Goal: Check status: Check status

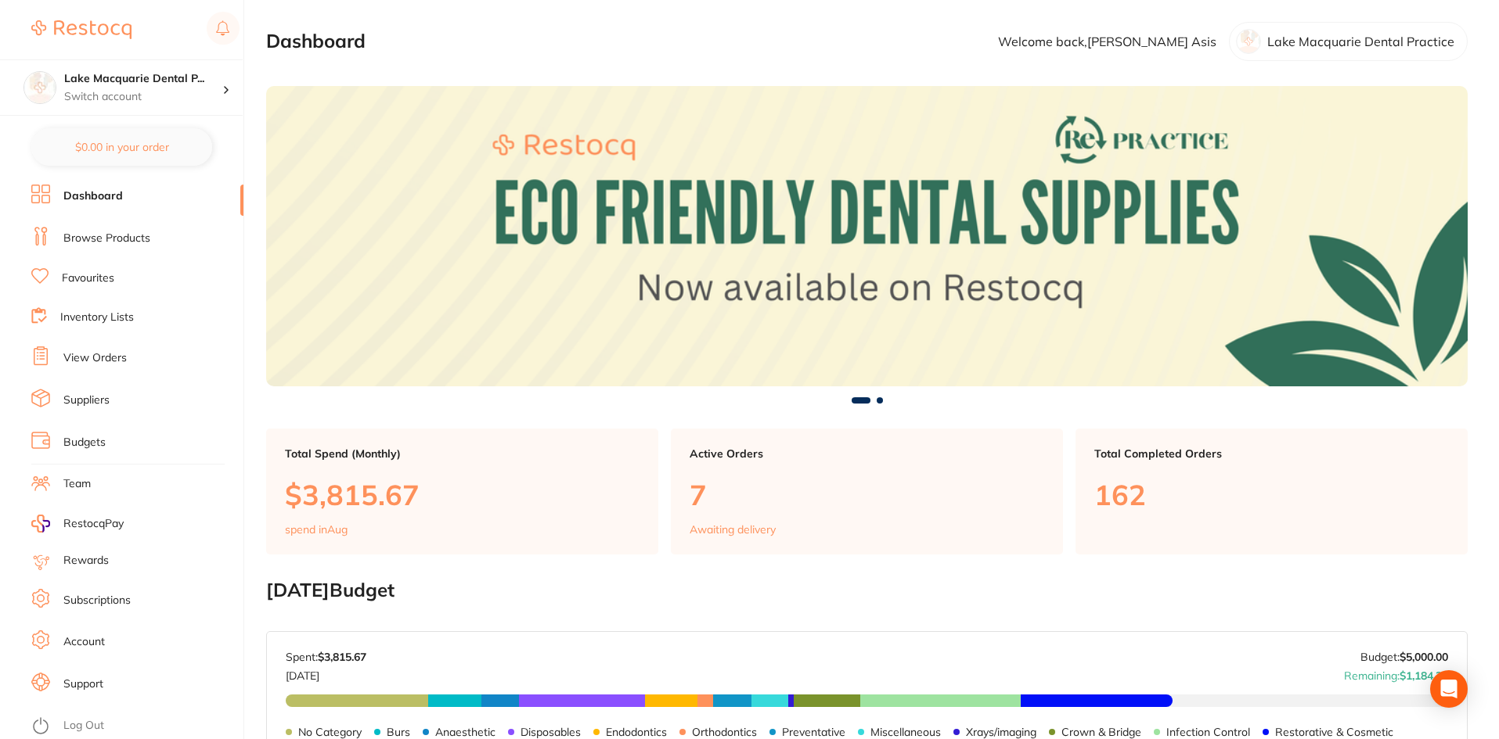
click at [99, 362] on link "View Orders" at bounding box center [94, 359] width 63 height 16
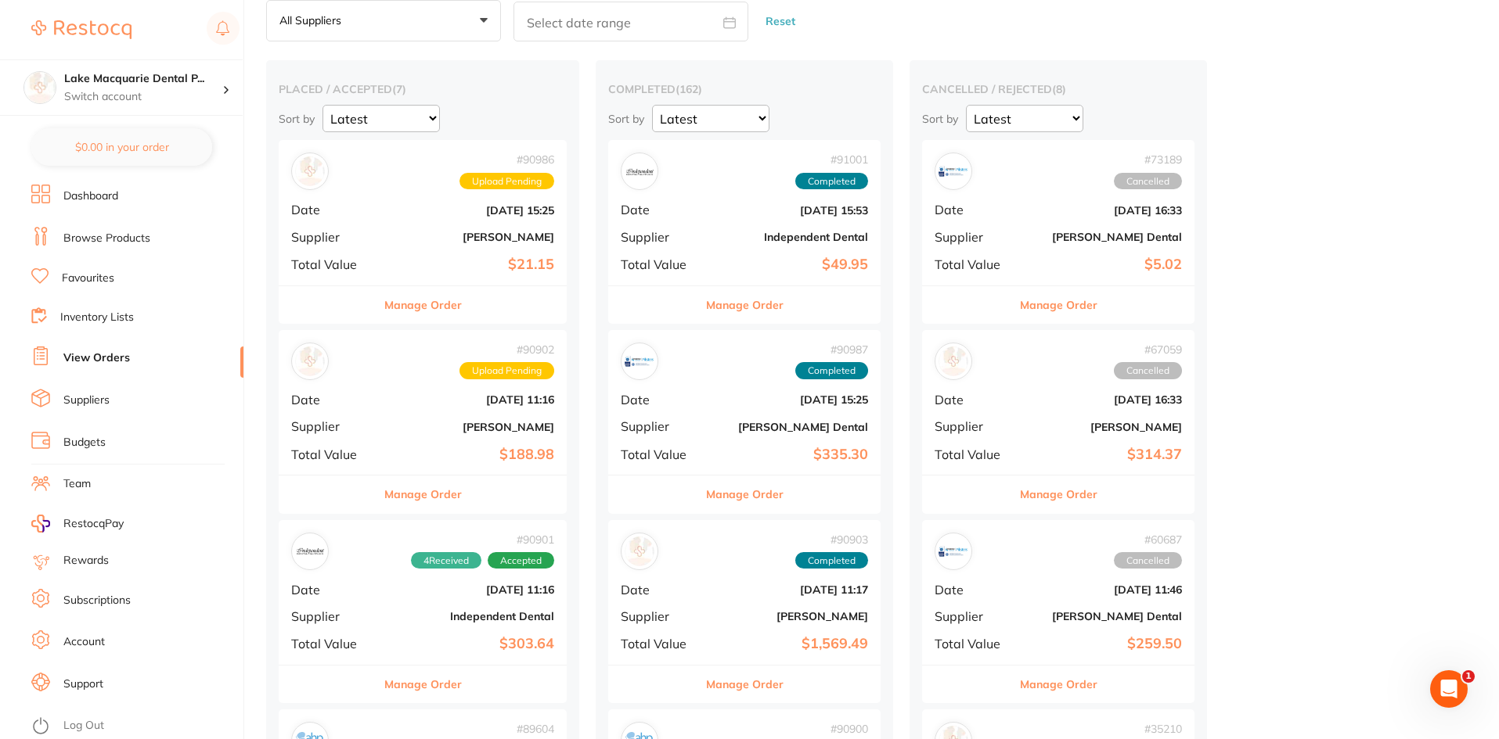
click at [451, 304] on button "Manage Order" at bounding box center [422, 305] width 77 height 38
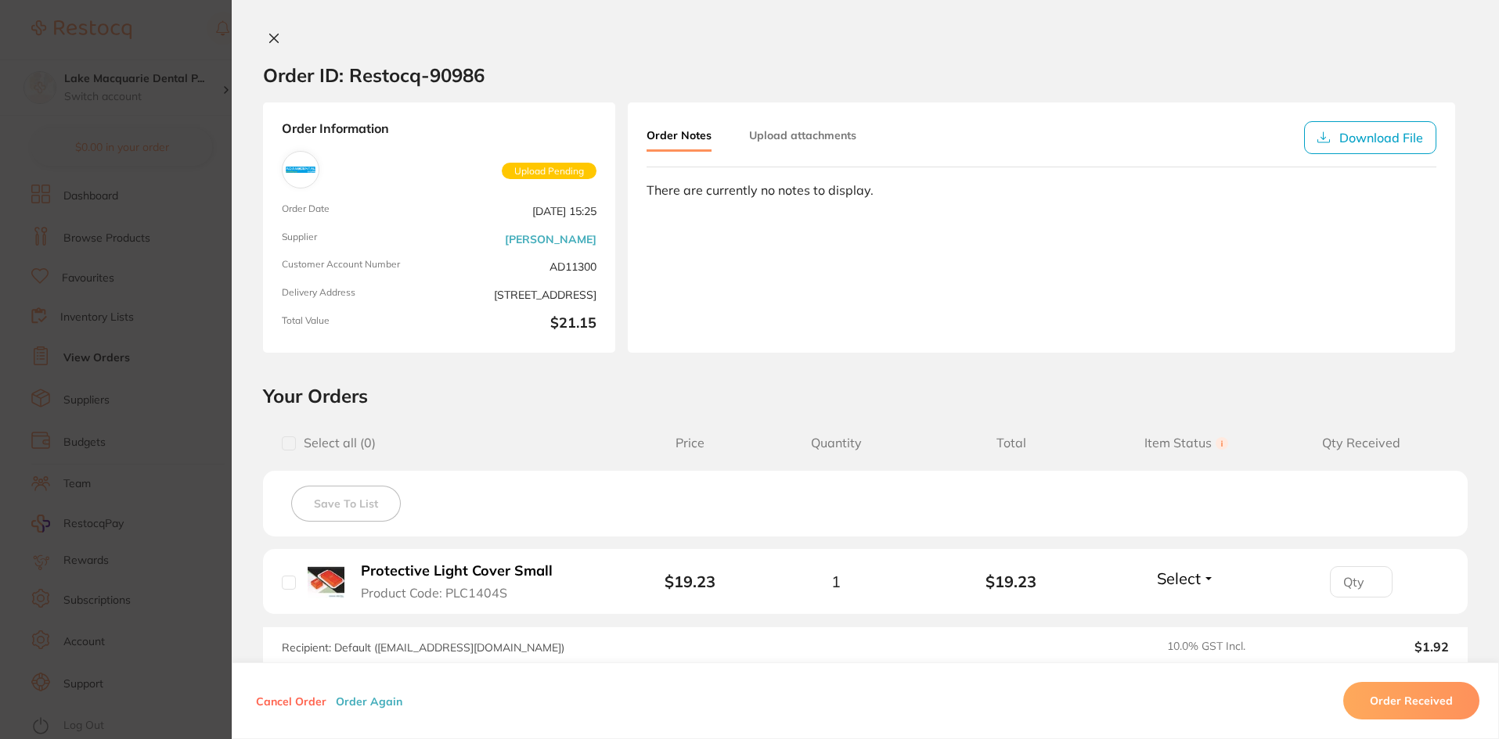
click at [269, 33] on icon at bounding box center [274, 38] width 13 height 13
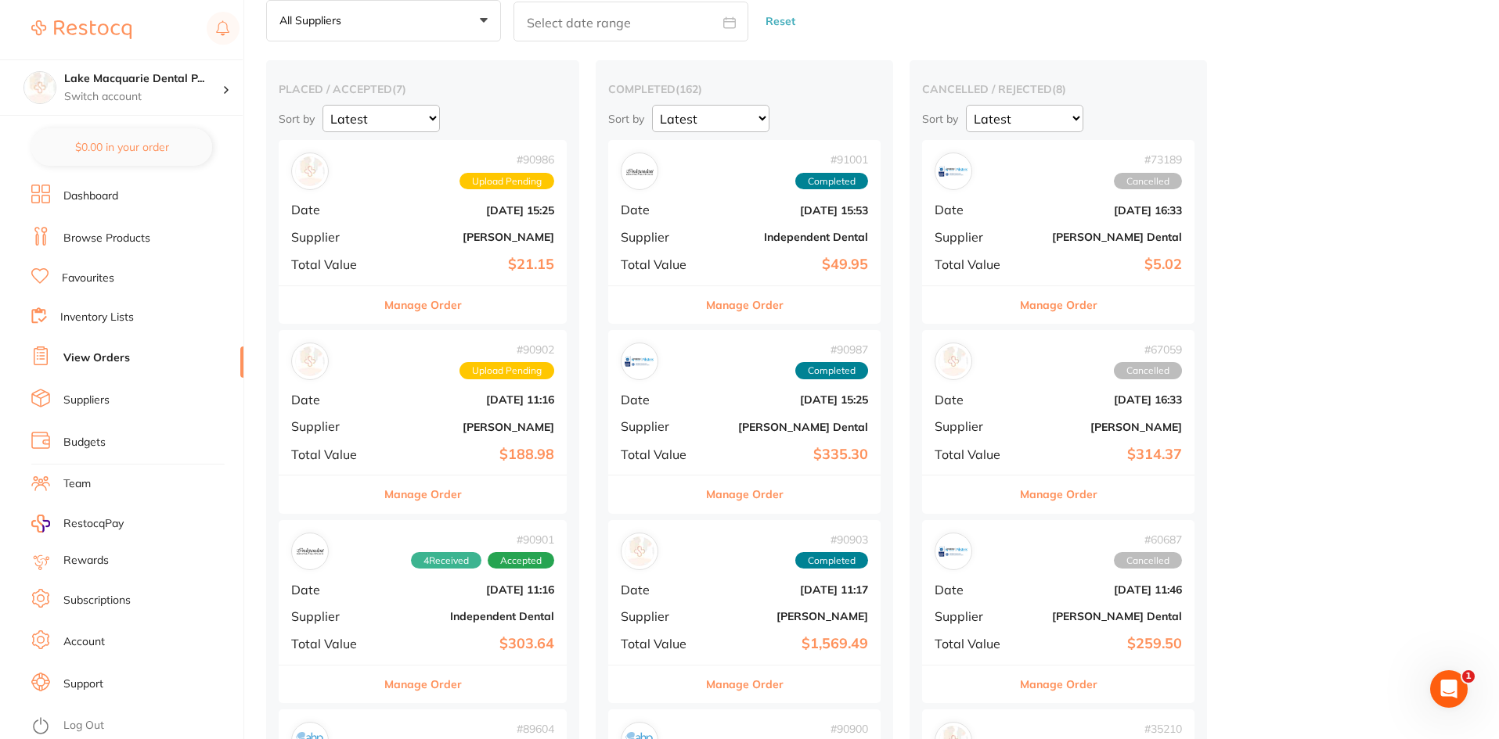
click at [448, 499] on button "Manage Order" at bounding box center [422, 495] width 77 height 38
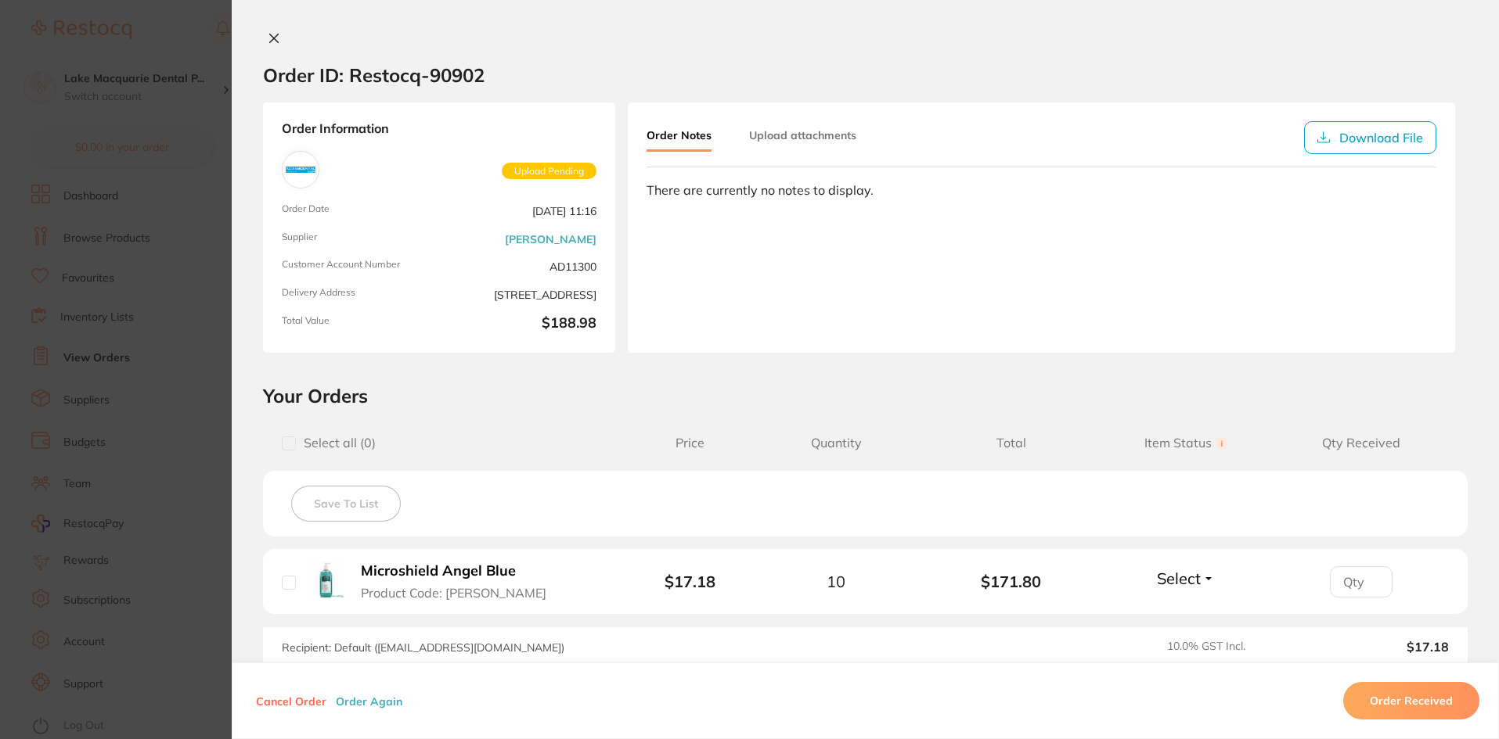
click at [270, 39] on icon at bounding box center [274, 38] width 9 height 9
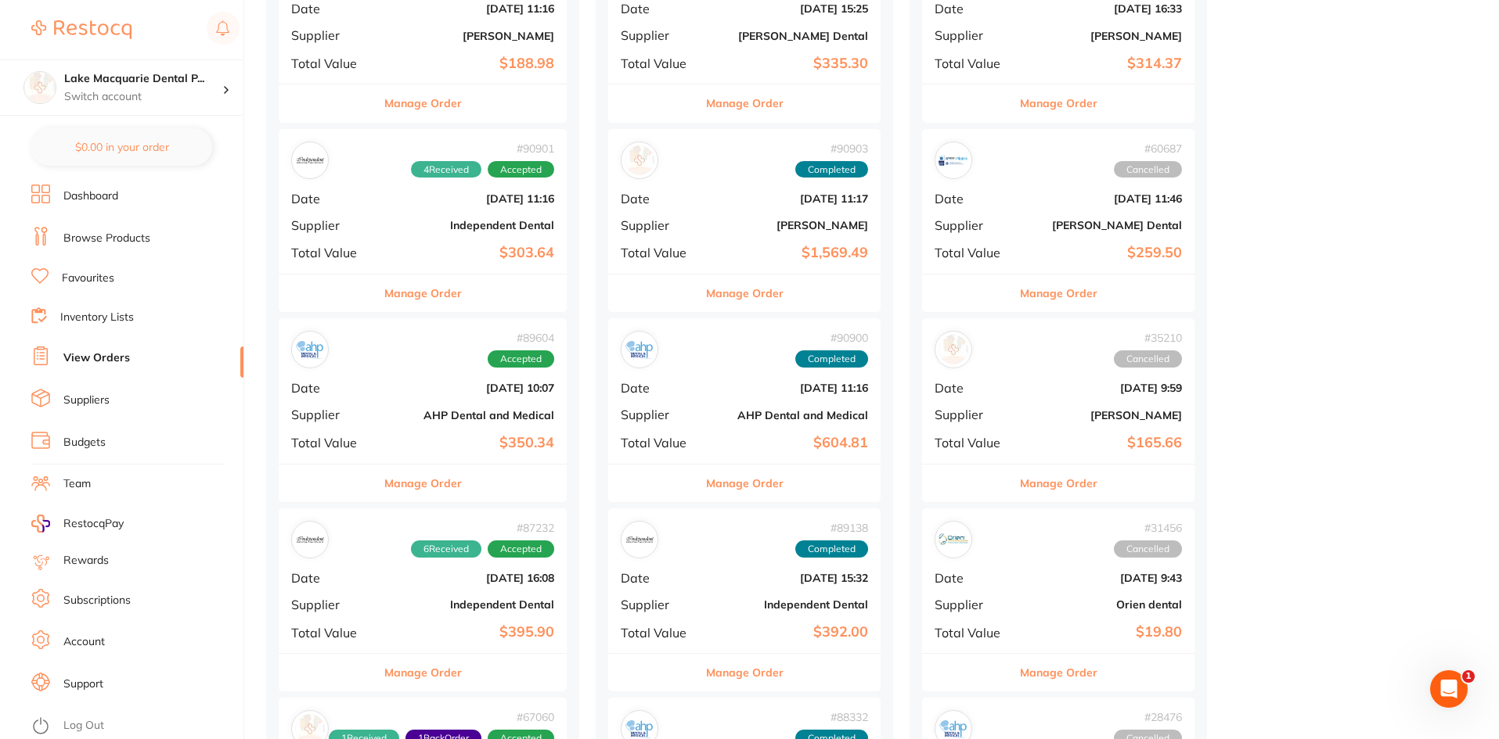
scroll to position [548, 0]
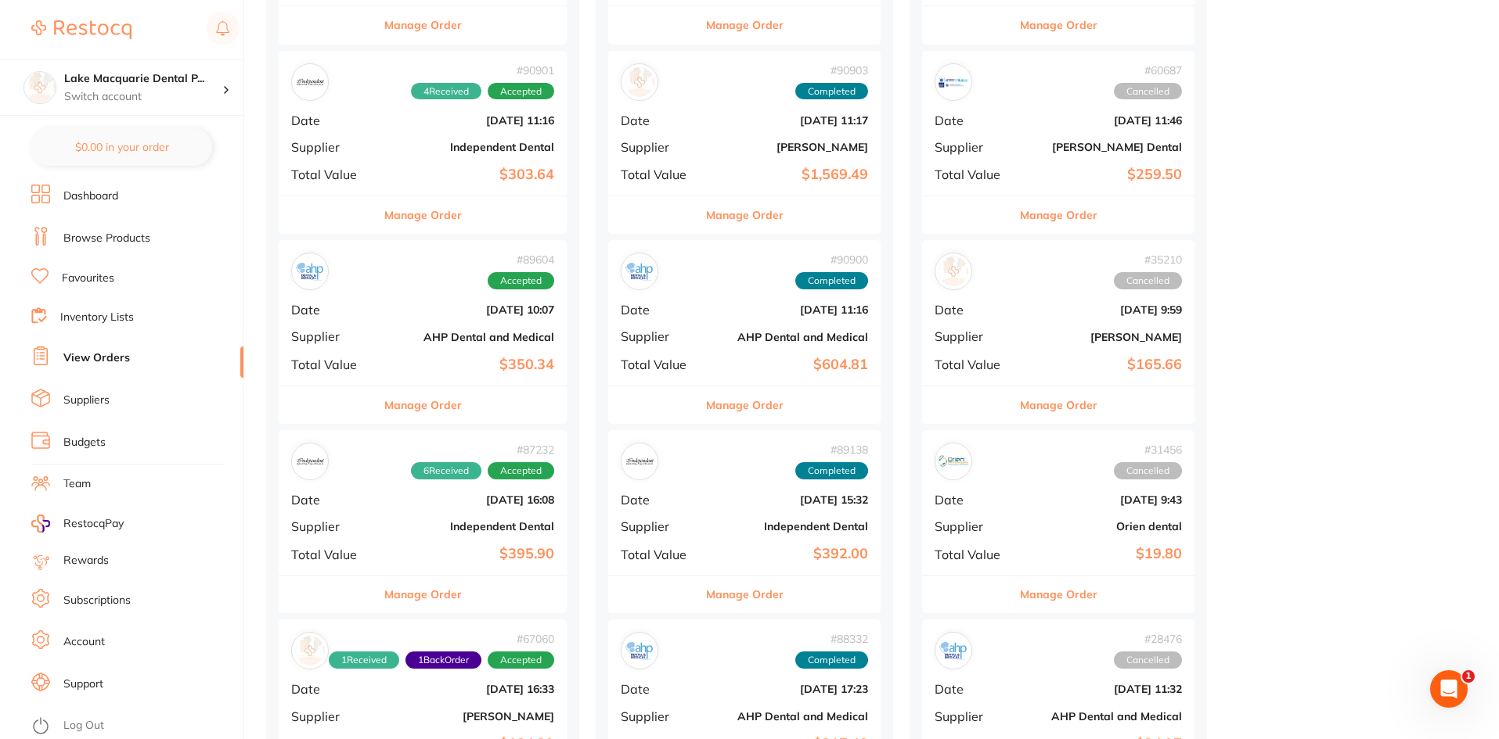
drag, startPoint x: 432, startPoint y: 237, endPoint x: 435, endPoint y: 184, distance: 53.3
click at [432, 234] on div "# 90986 Upload Pending Date [DATE] 15:25 Supplier [PERSON_NAME] Dental Total Va…" at bounding box center [423, 332] width 288 height 1322
click at [435, 221] on button "Manage Order" at bounding box center [422, 215] width 77 height 38
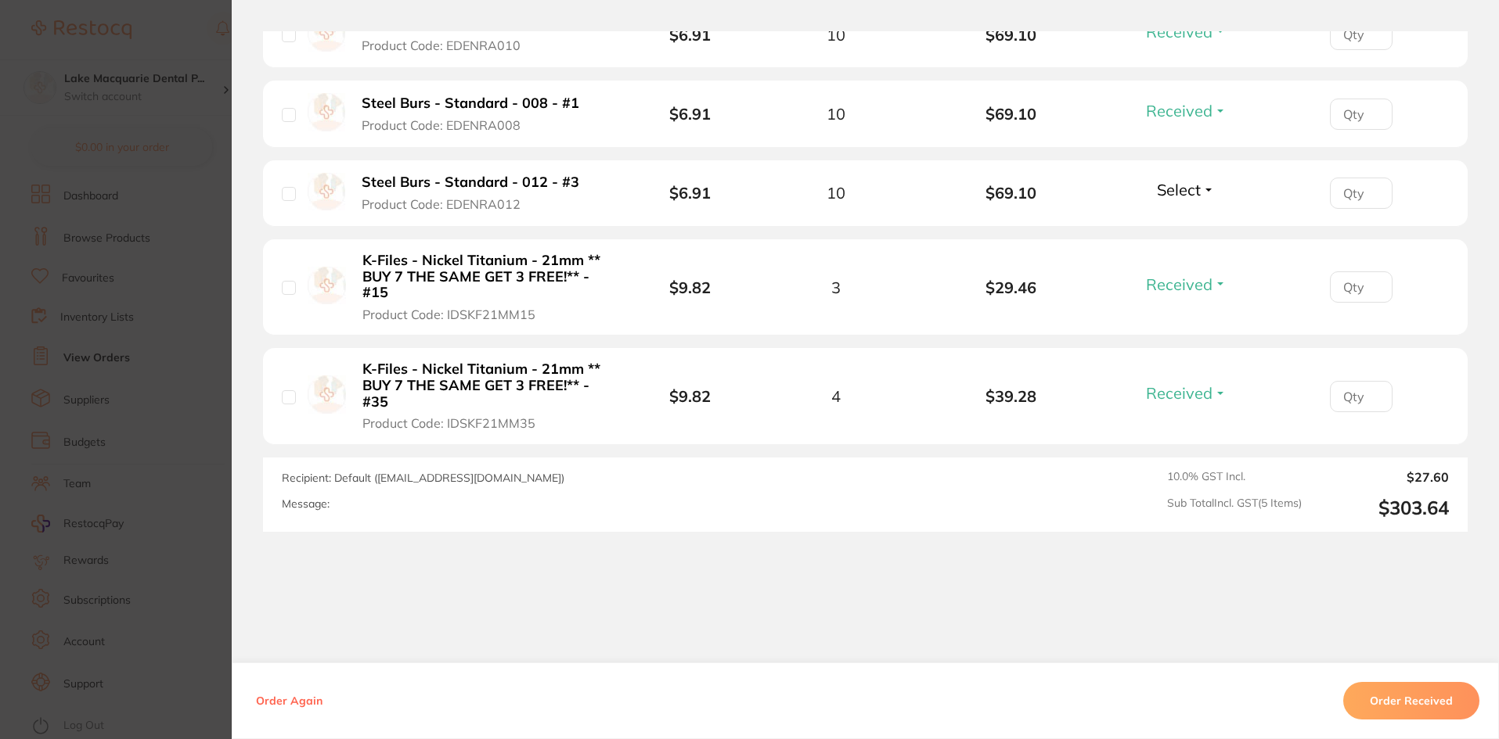
scroll to position [313, 0]
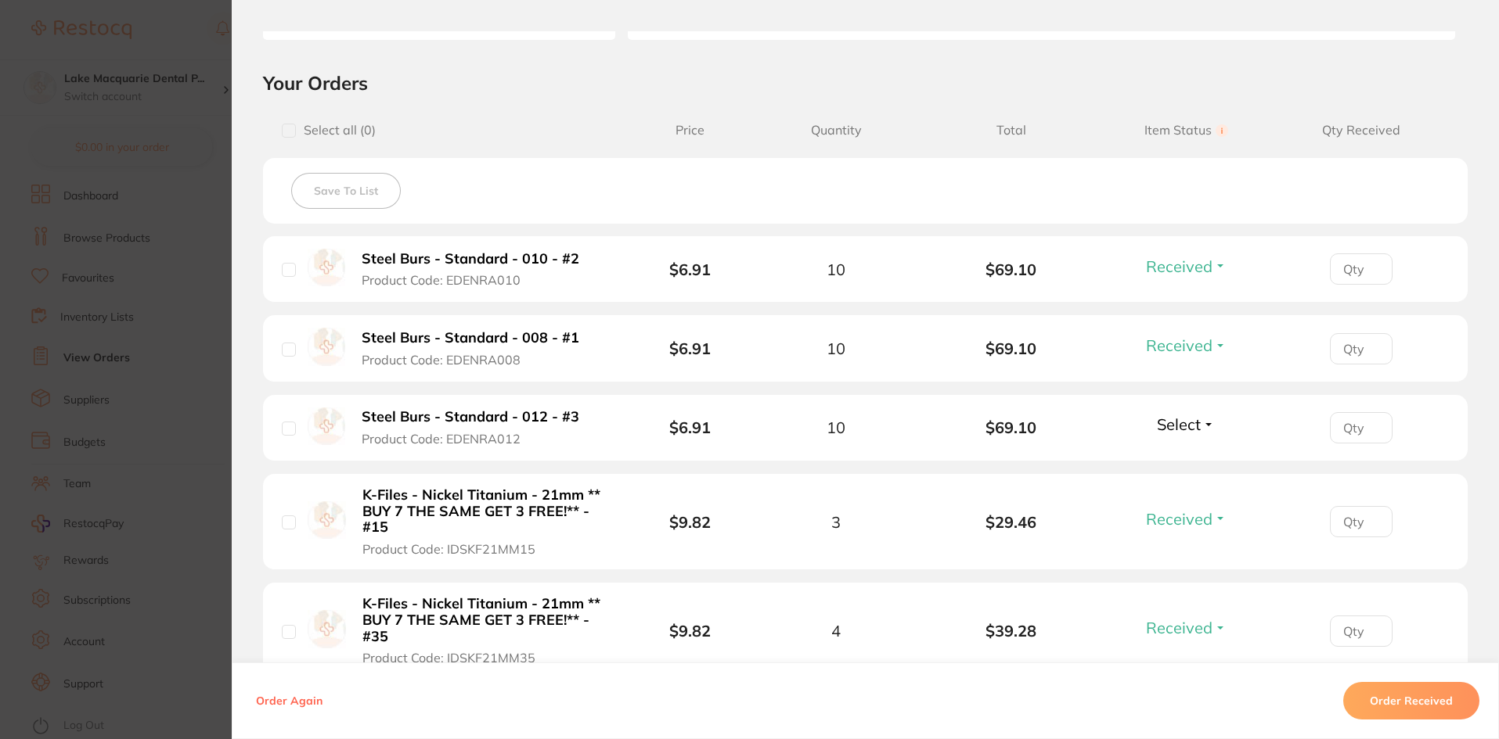
click at [474, 251] on b "Steel Burs - Standard - 010 - #2" at bounding box center [471, 259] width 218 height 16
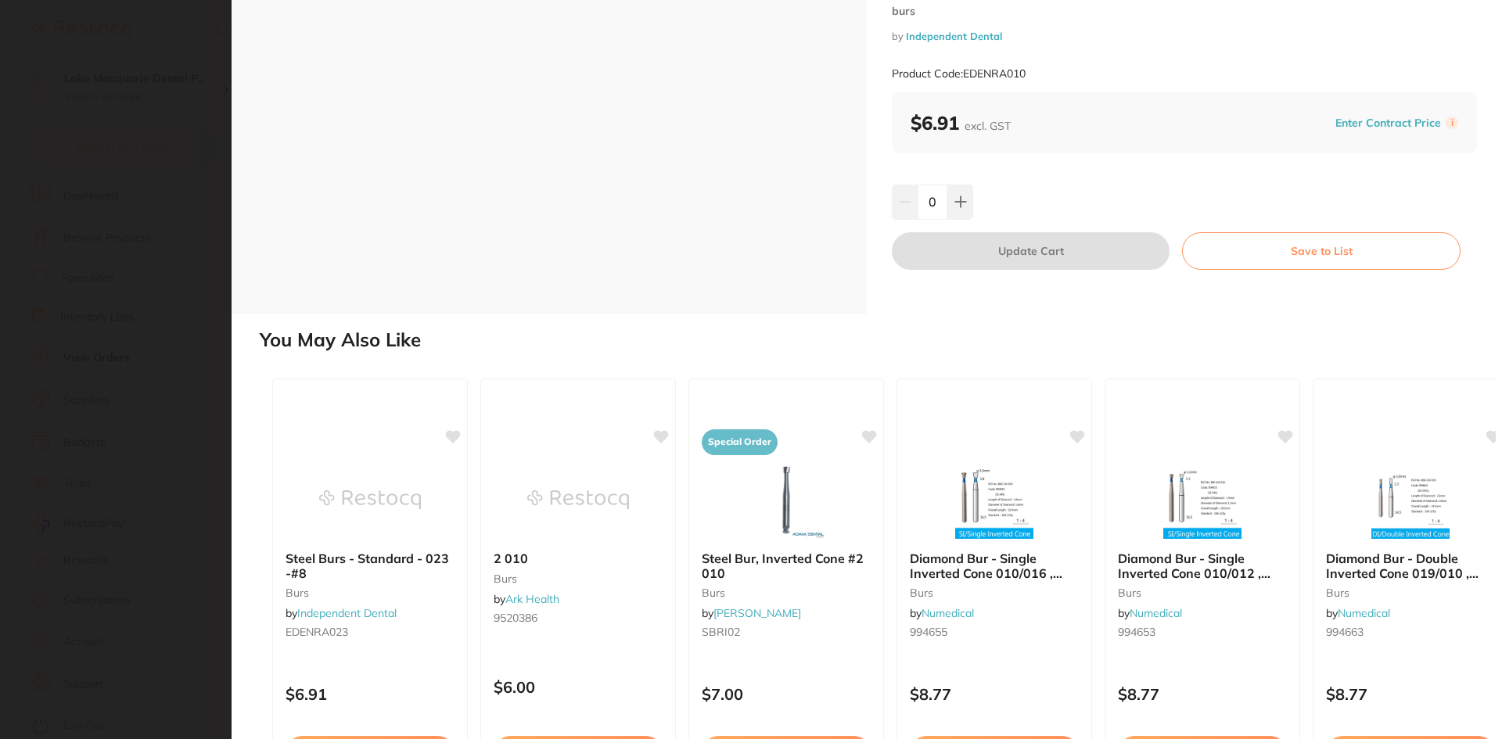
scroll to position [0, 0]
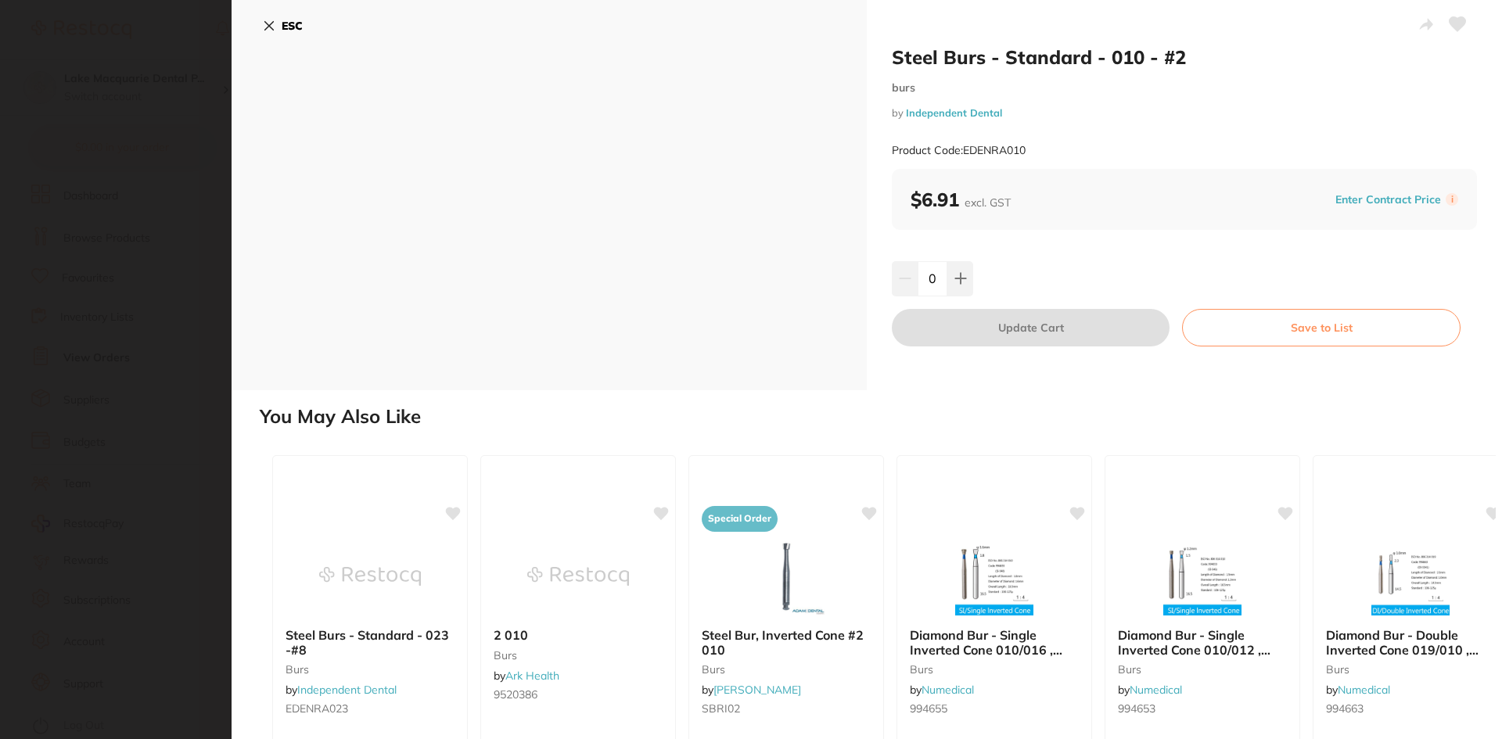
click at [265, 28] on icon at bounding box center [269, 26] width 13 height 13
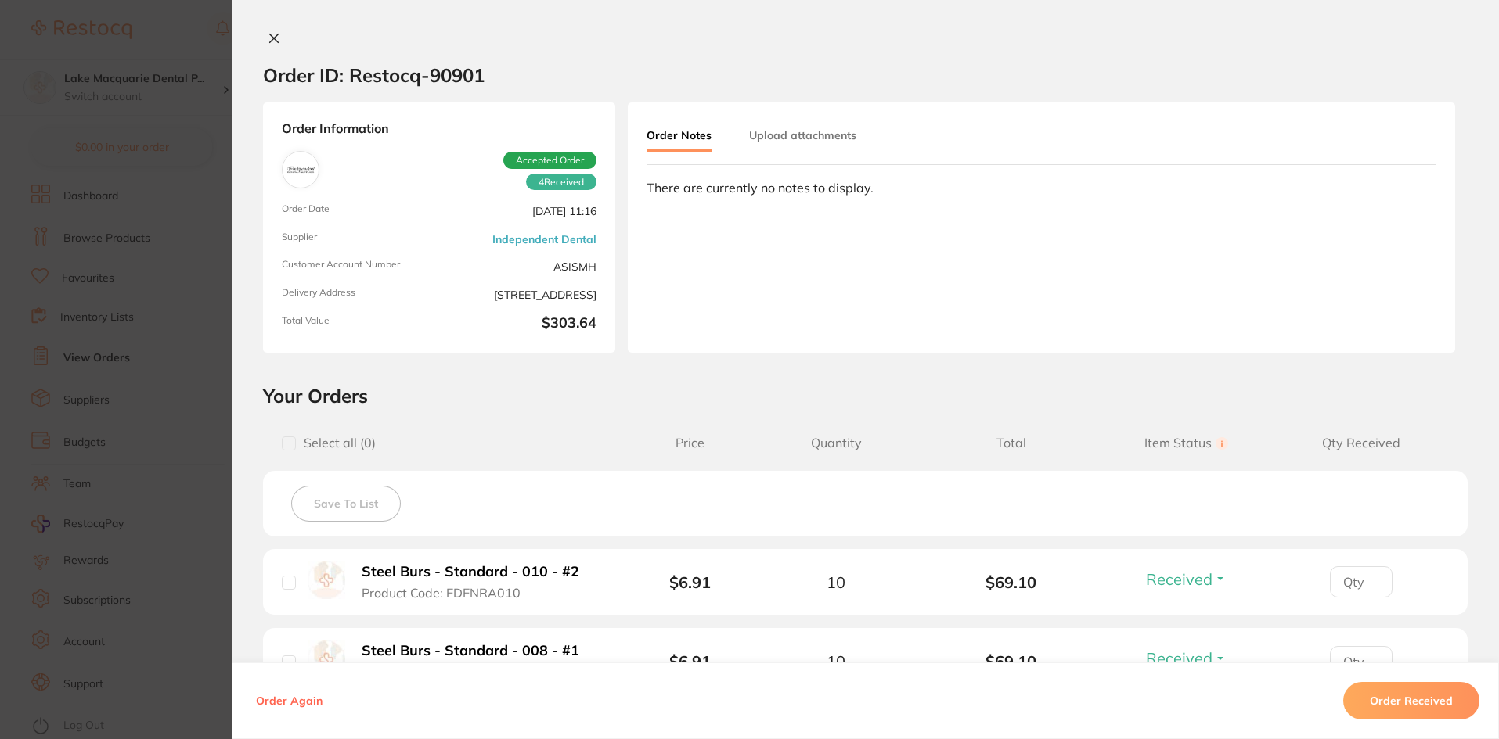
click at [271, 35] on icon at bounding box center [274, 38] width 13 height 13
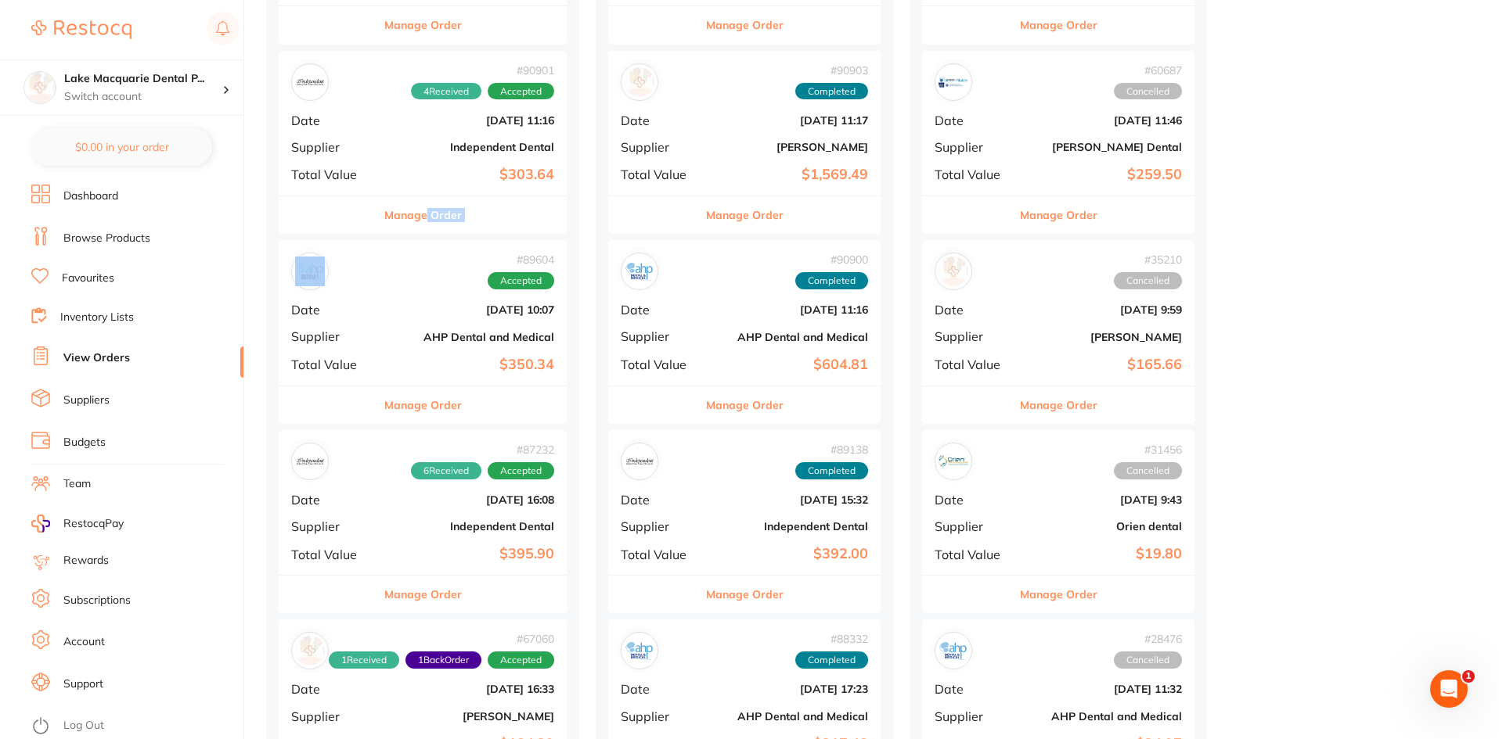
click at [422, 390] on button "Manage Order" at bounding box center [422, 406] width 77 height 38
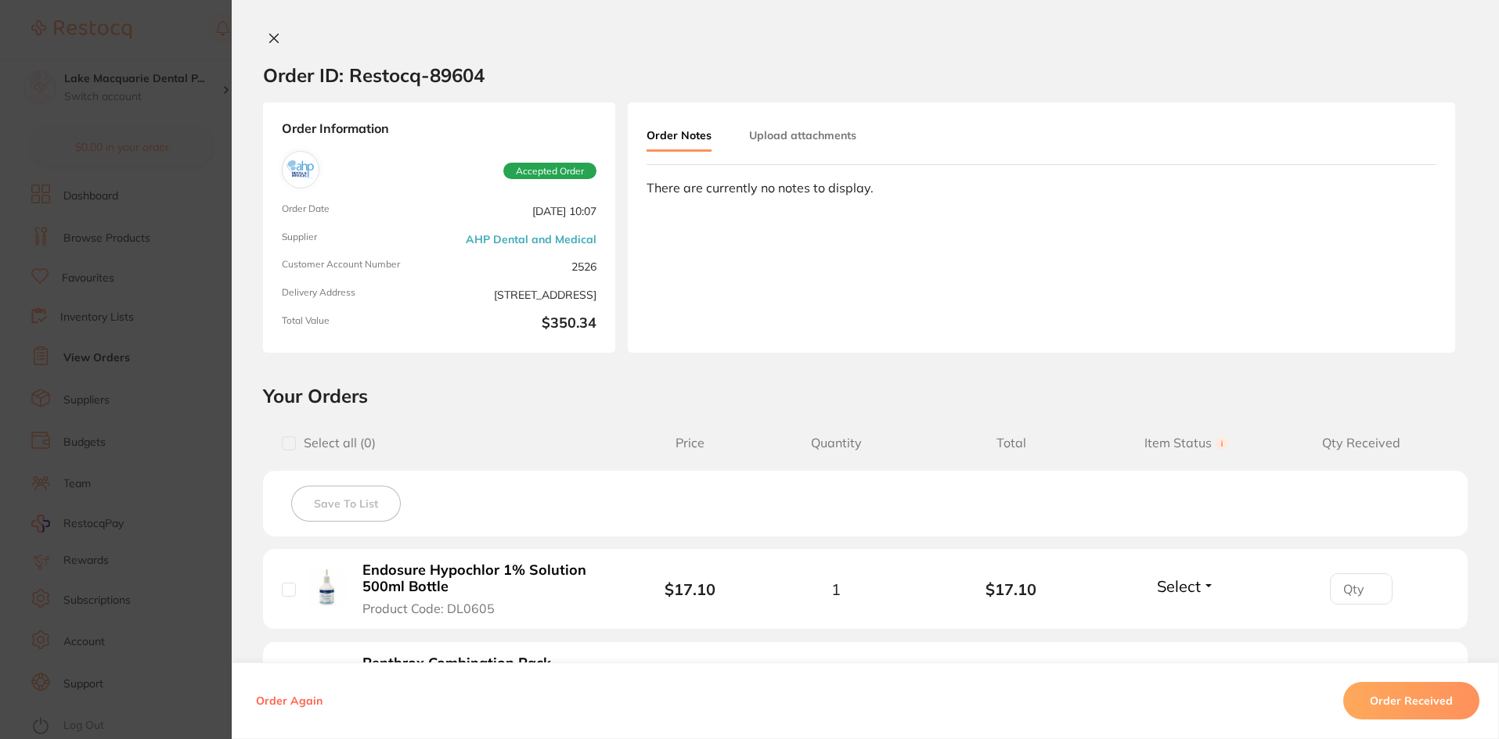
click at [263, 36] on button at bounding box center [274, 39] width 22 height 16
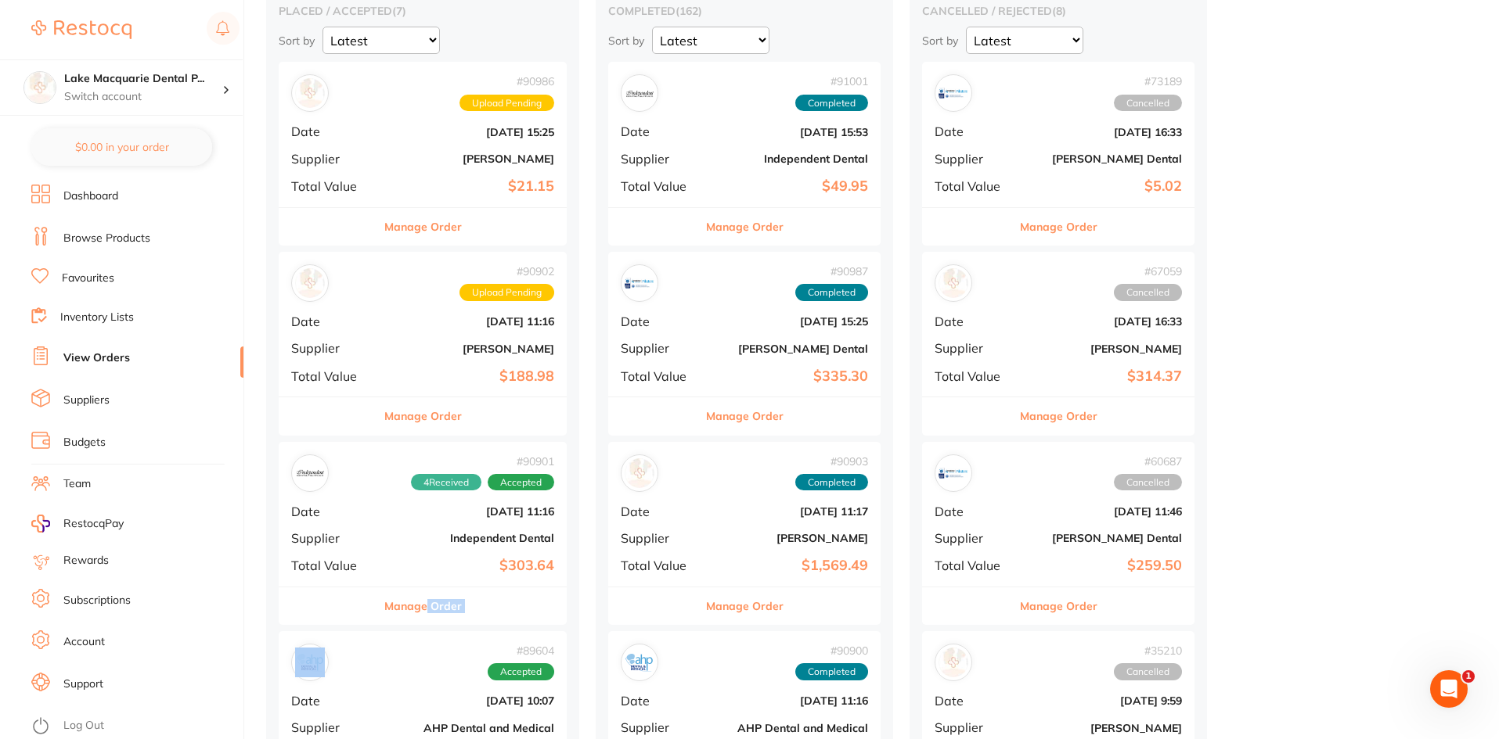
click at [470, 619] on div "Manage Order" at bounding box center [423, 606] width 288 height 38
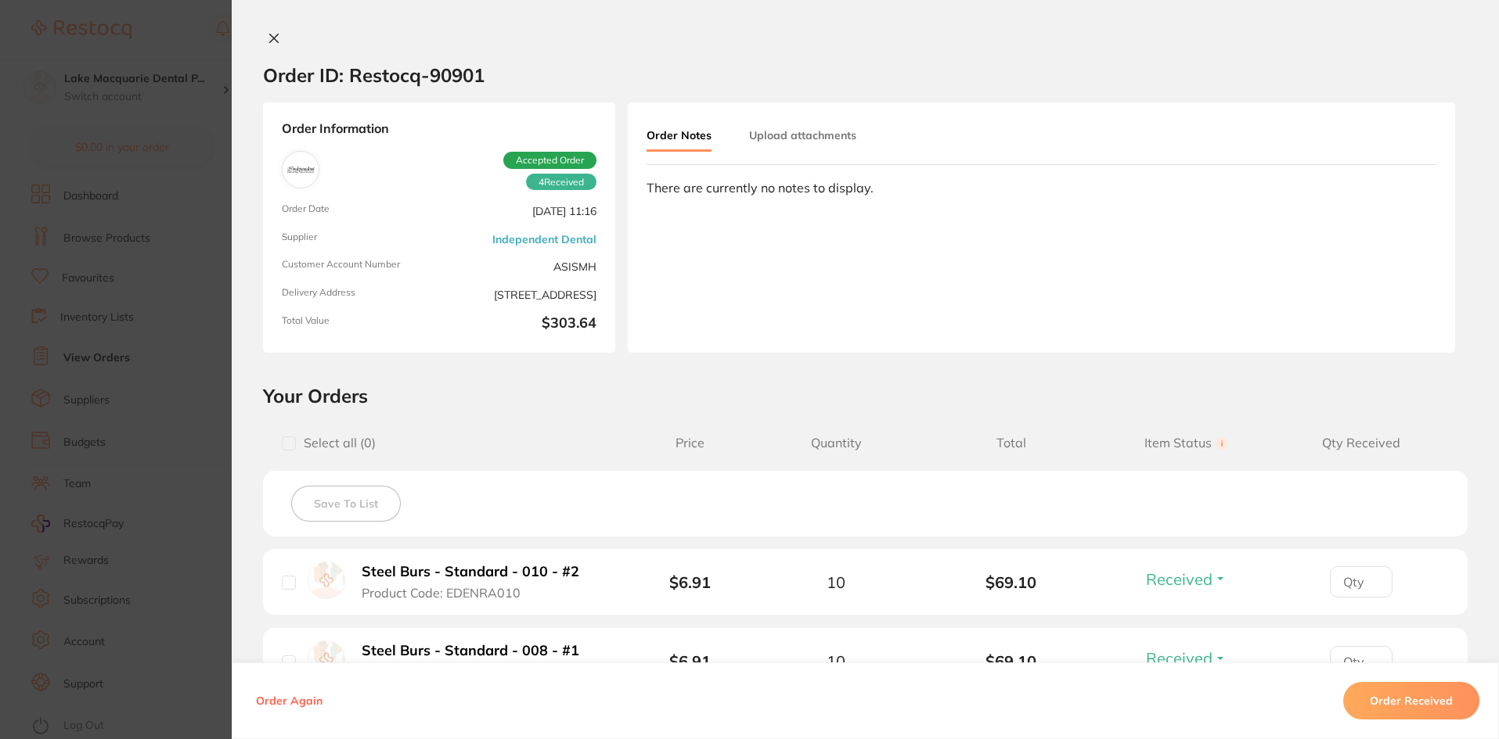
click at [263, 39] on button at bounding box center [274, 39] width 22 height 16
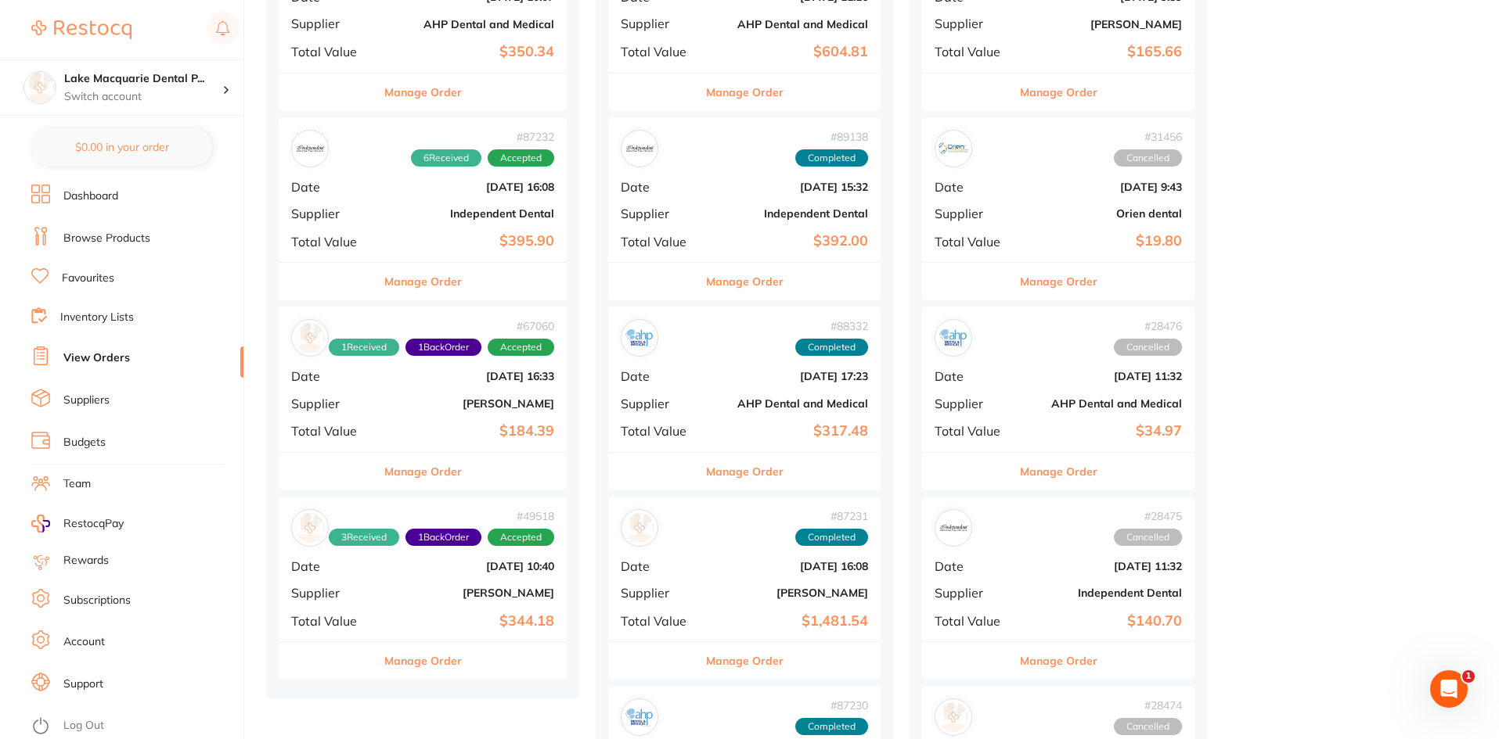
click at [442, 290] on button "Manage Order" at bounding box center [422, 282] width 77 height 38
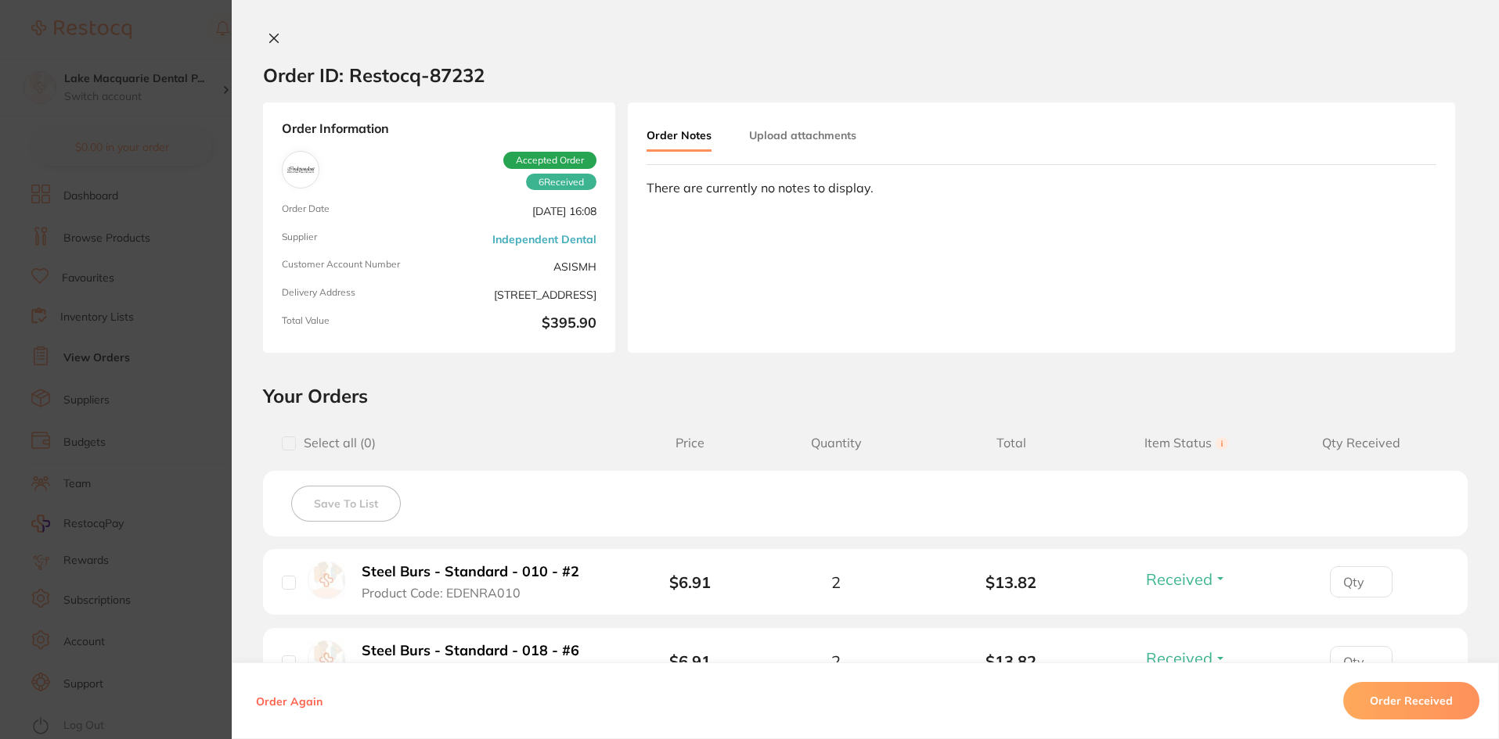
click at [268, 34] on icon at bounding box center [274, 38] width 13 height 13
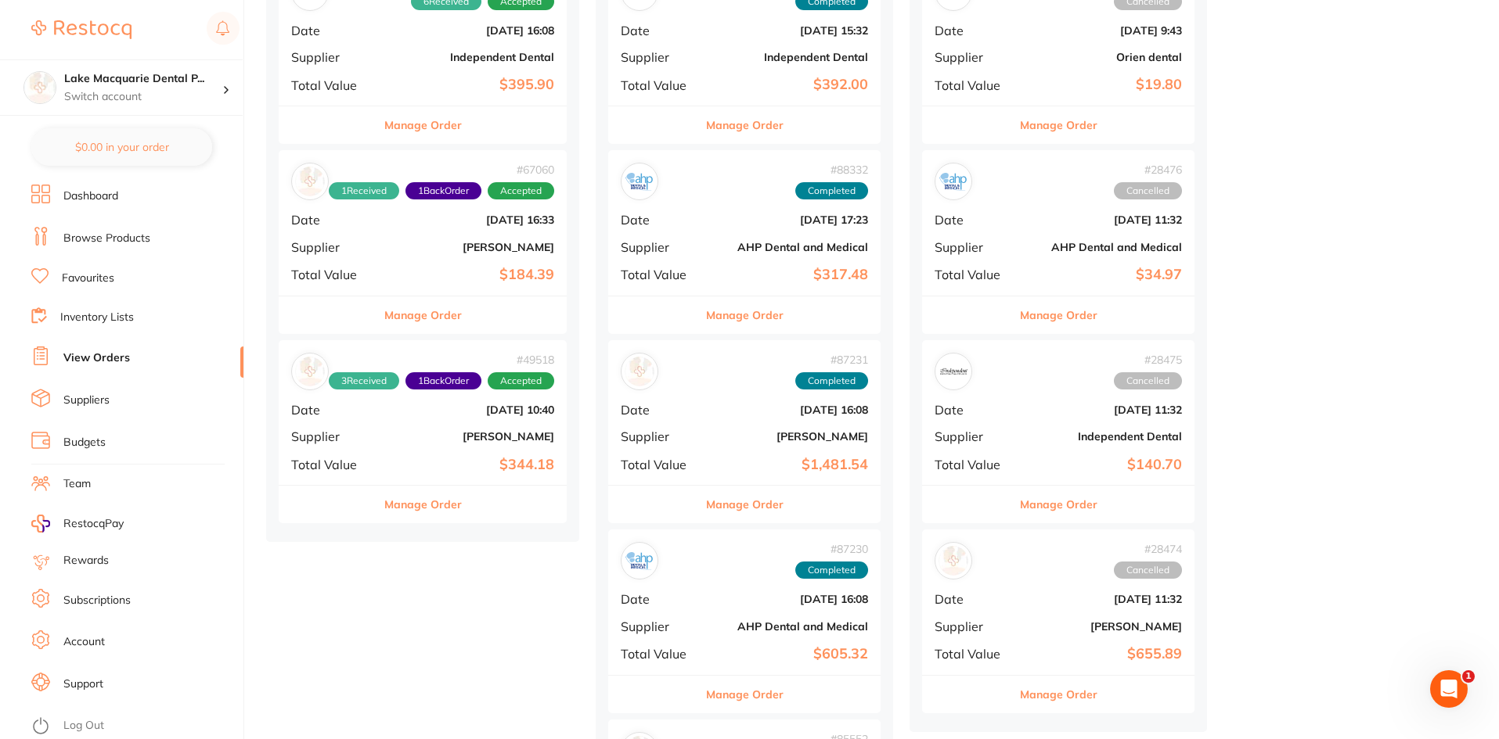
click at [434, 509] on button "Manage Order" at bounding box center [422, 505] width 77 height 38
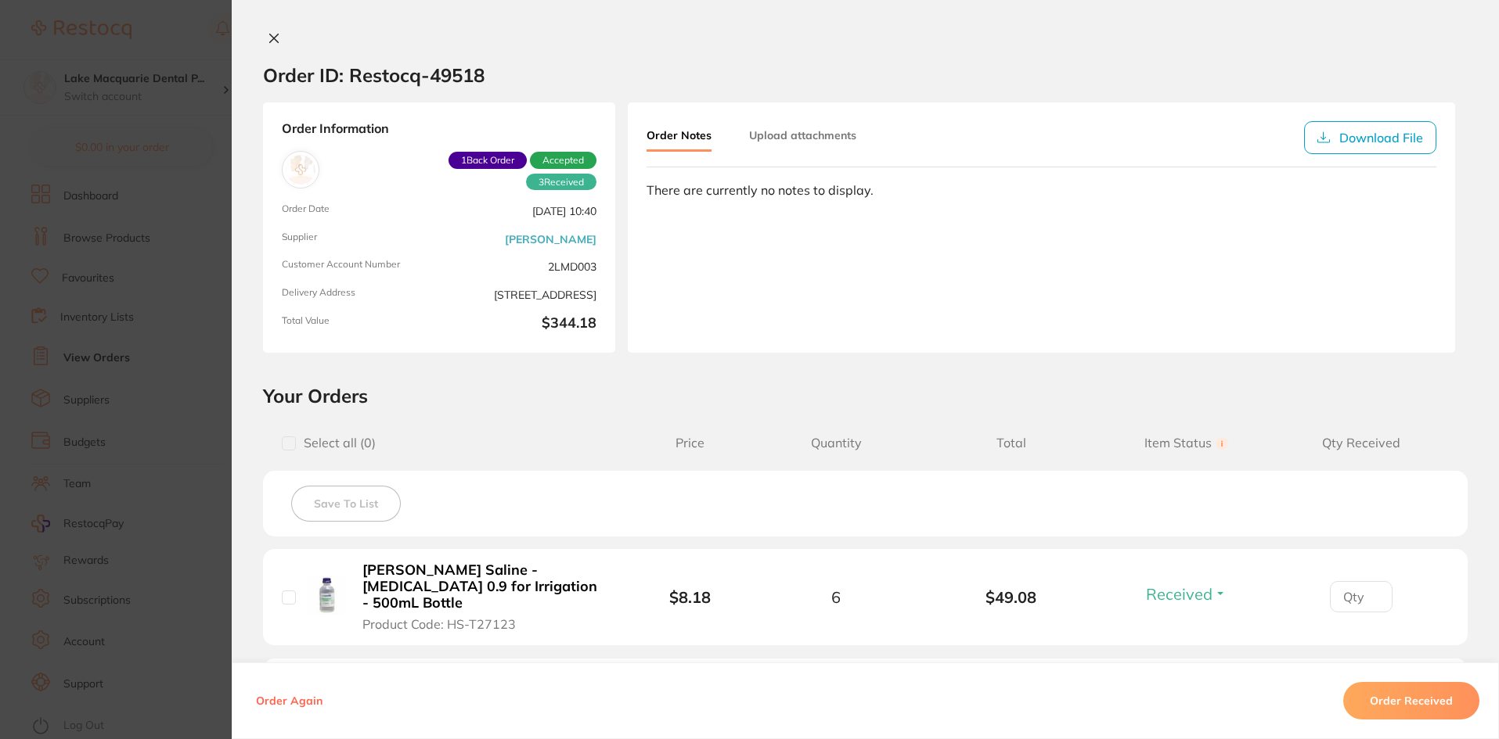
click at [268, 36] on icon at bounding box center [274, 38] width 13 height 13
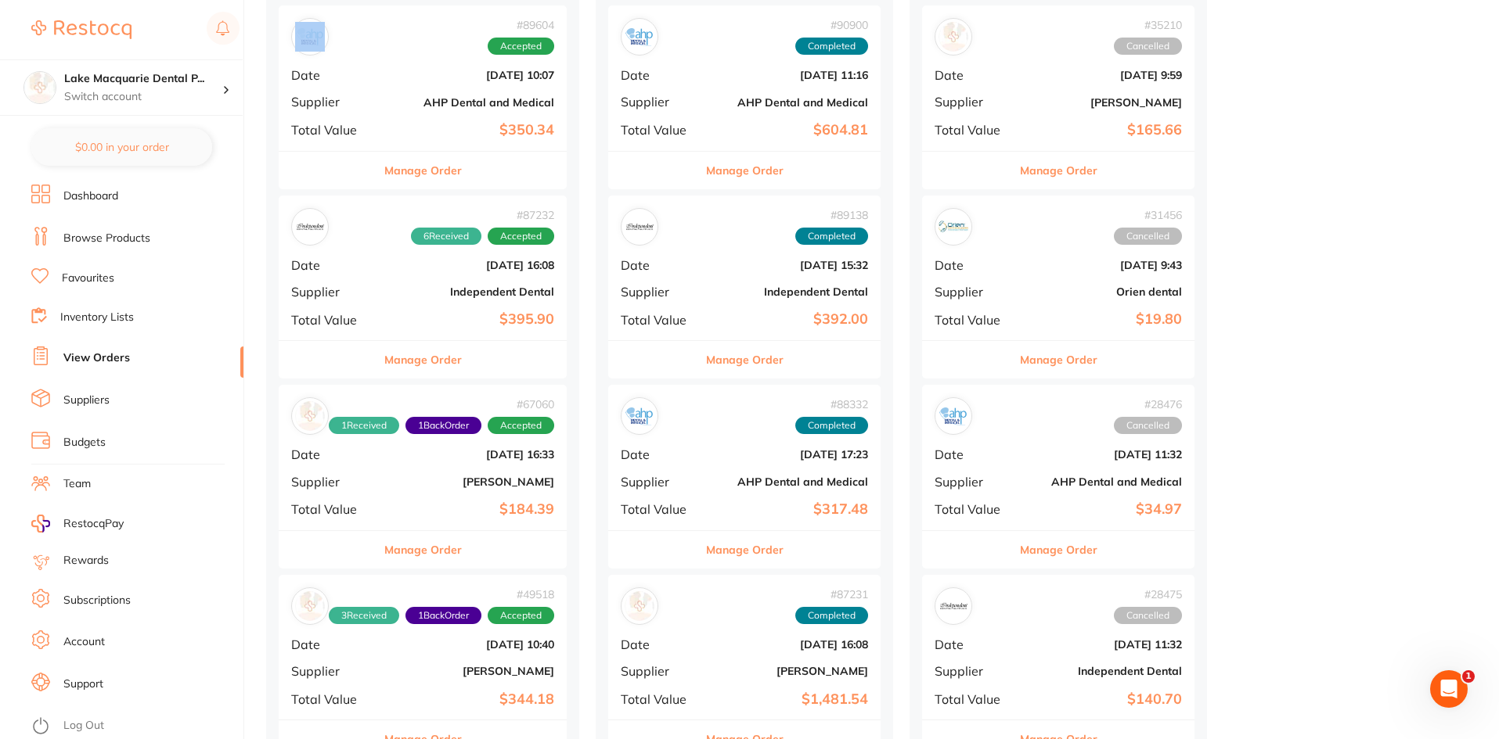
click at [407, 365] on button "Manage Order" at bounding box center [422, 360] width 77 height 38
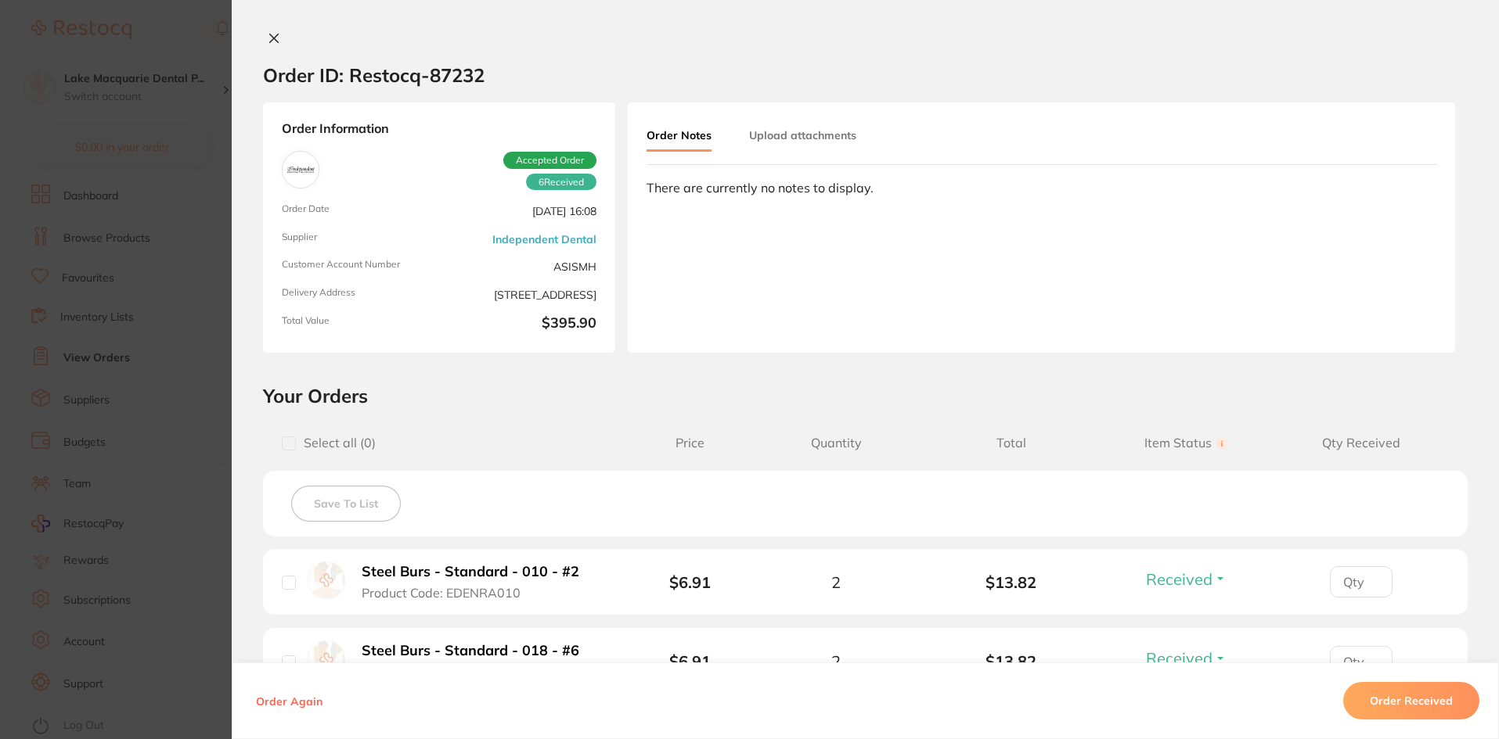
click at [275, 41] on icon at bounding box center [274, 38] width 13 height 13
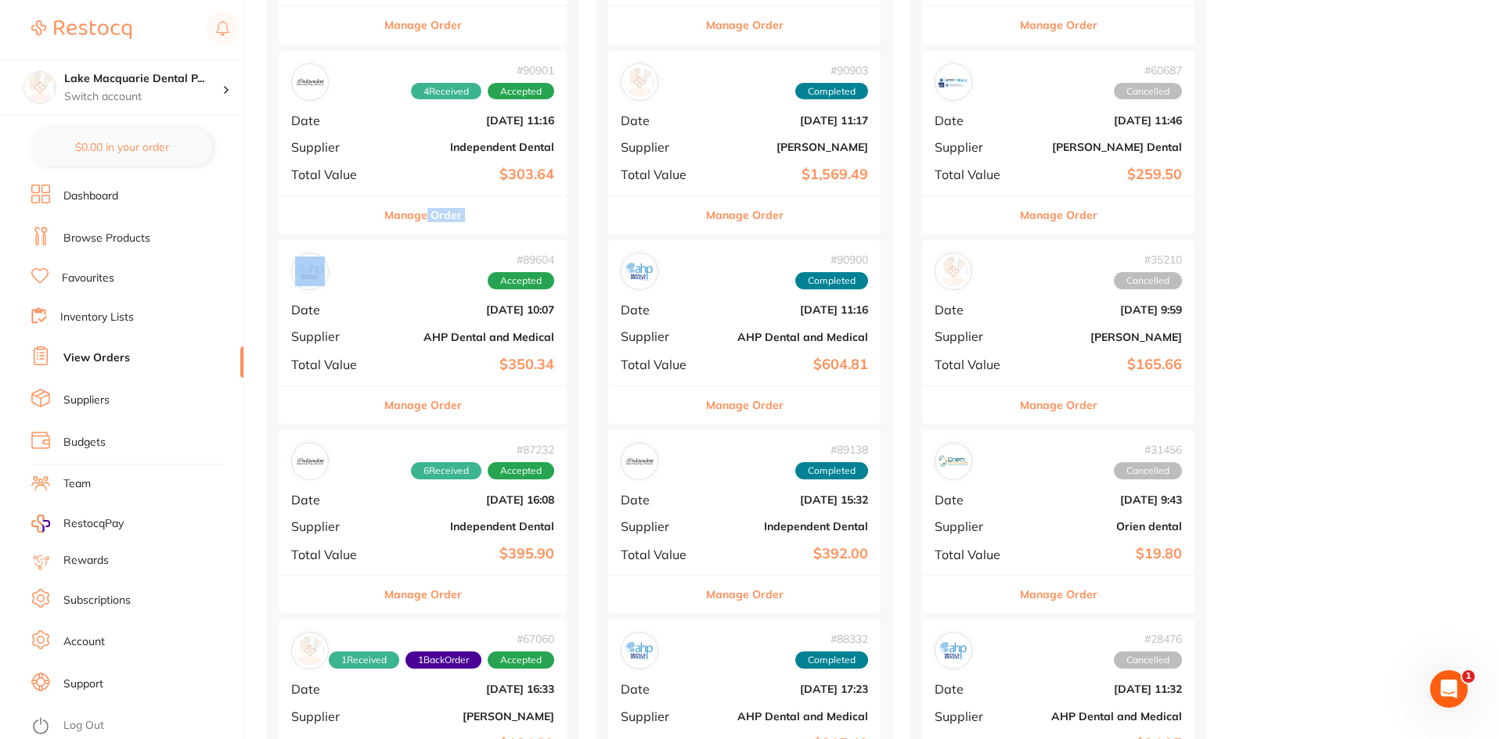
click at [391, 411] on button "Manage Order" at bounding box center [422, 406] width 77 height 38
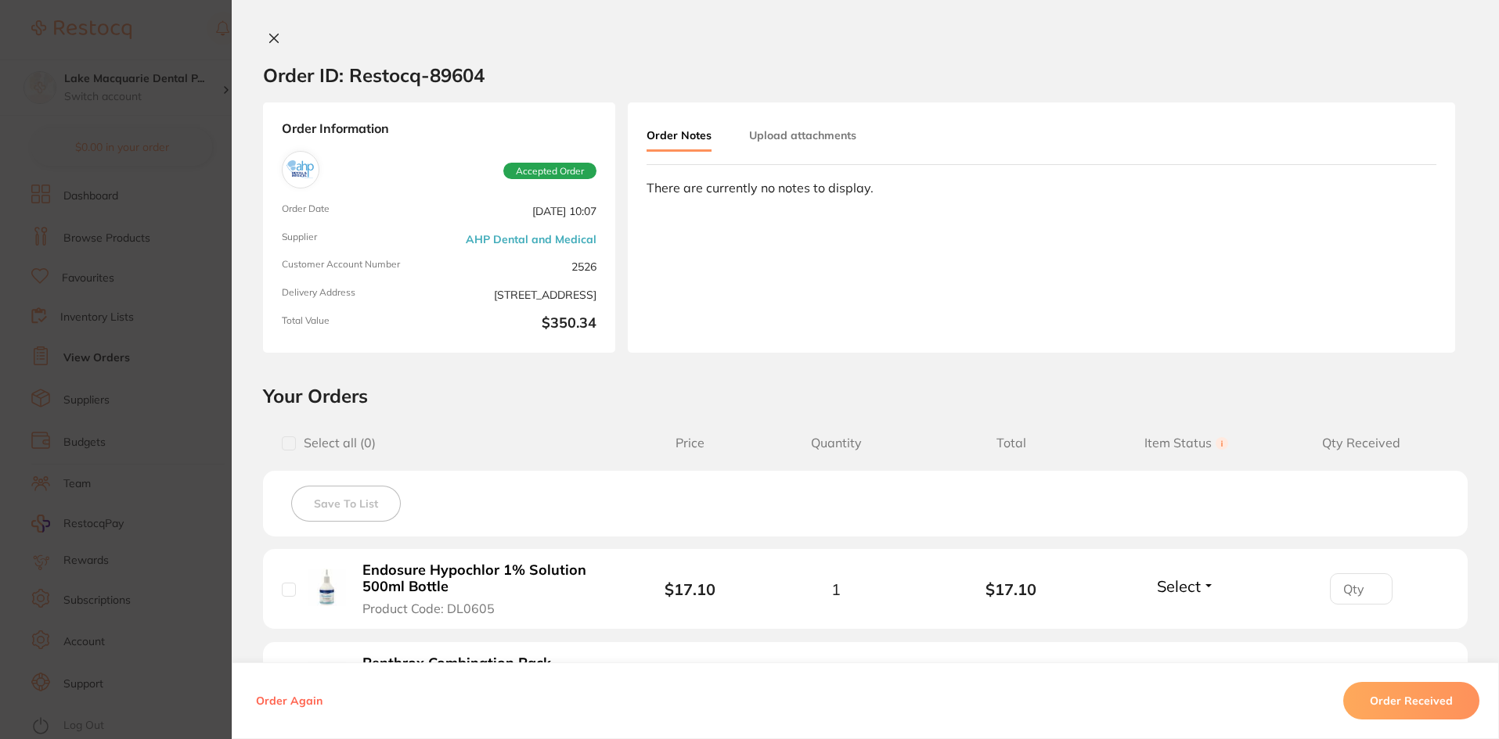
click at [272, 41] on icon at bounding box center [274, 38] width 9 height 9
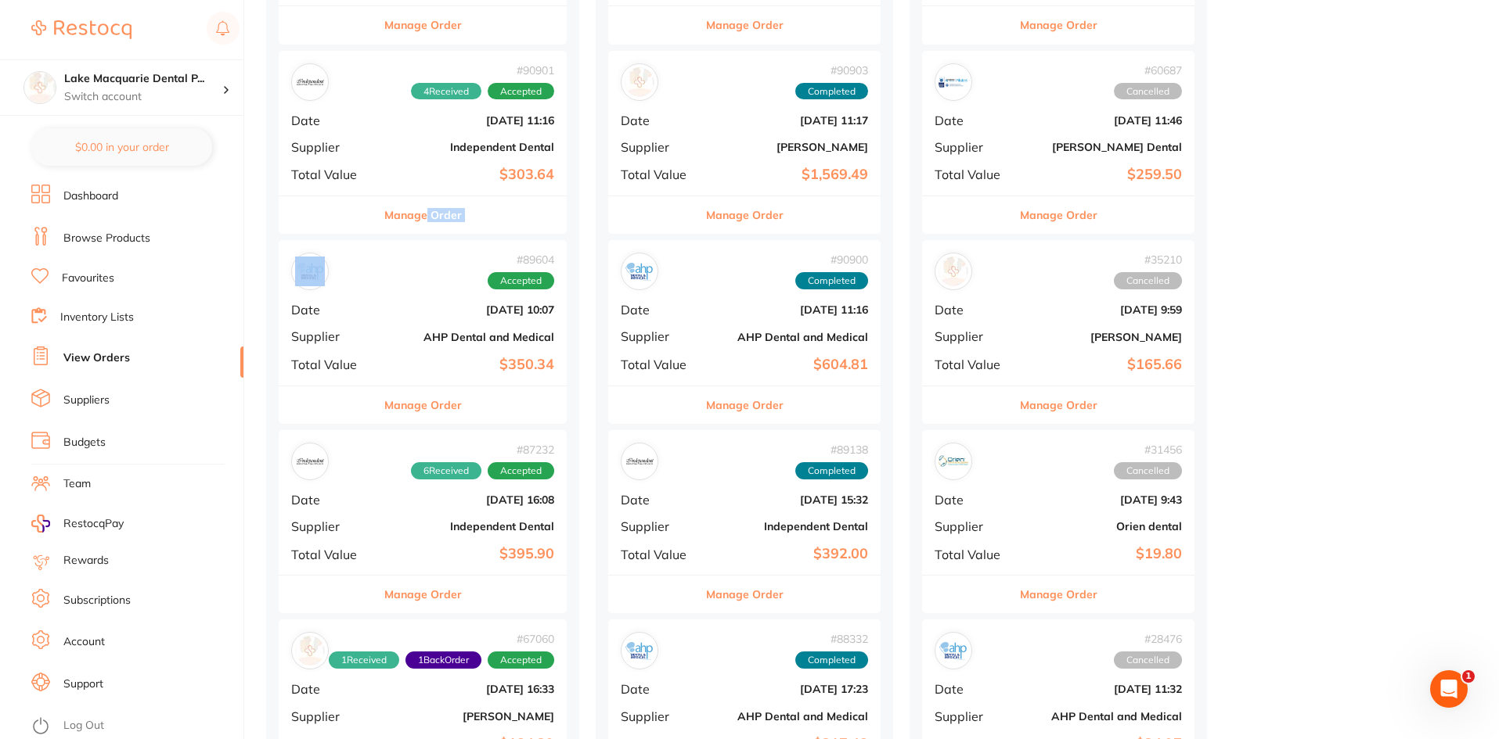
click at [449, 595] on button "Manage Order" at bounding box center [422, 595] width 77 height 38
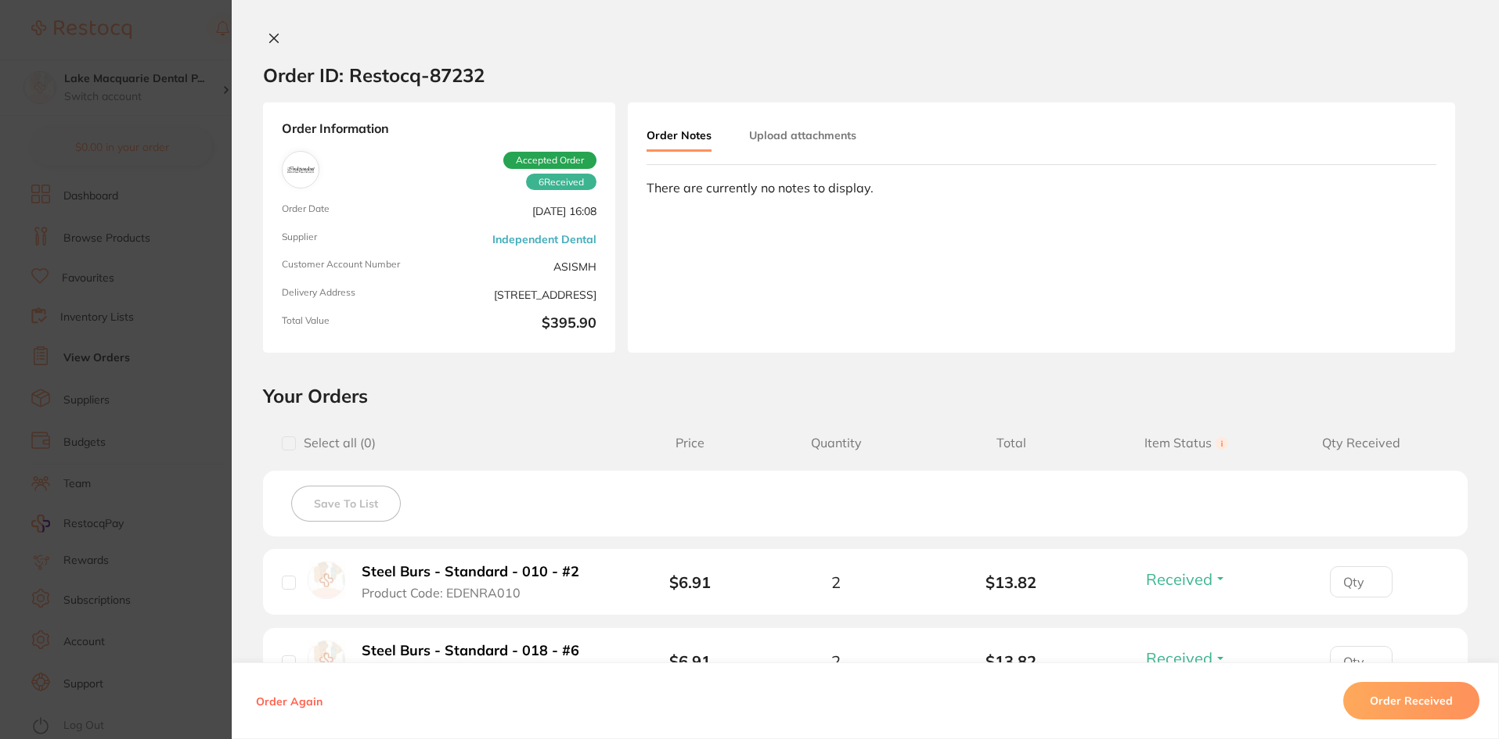
click at [279, 37] on button at bounding box center [274, 39] width 22 height 16
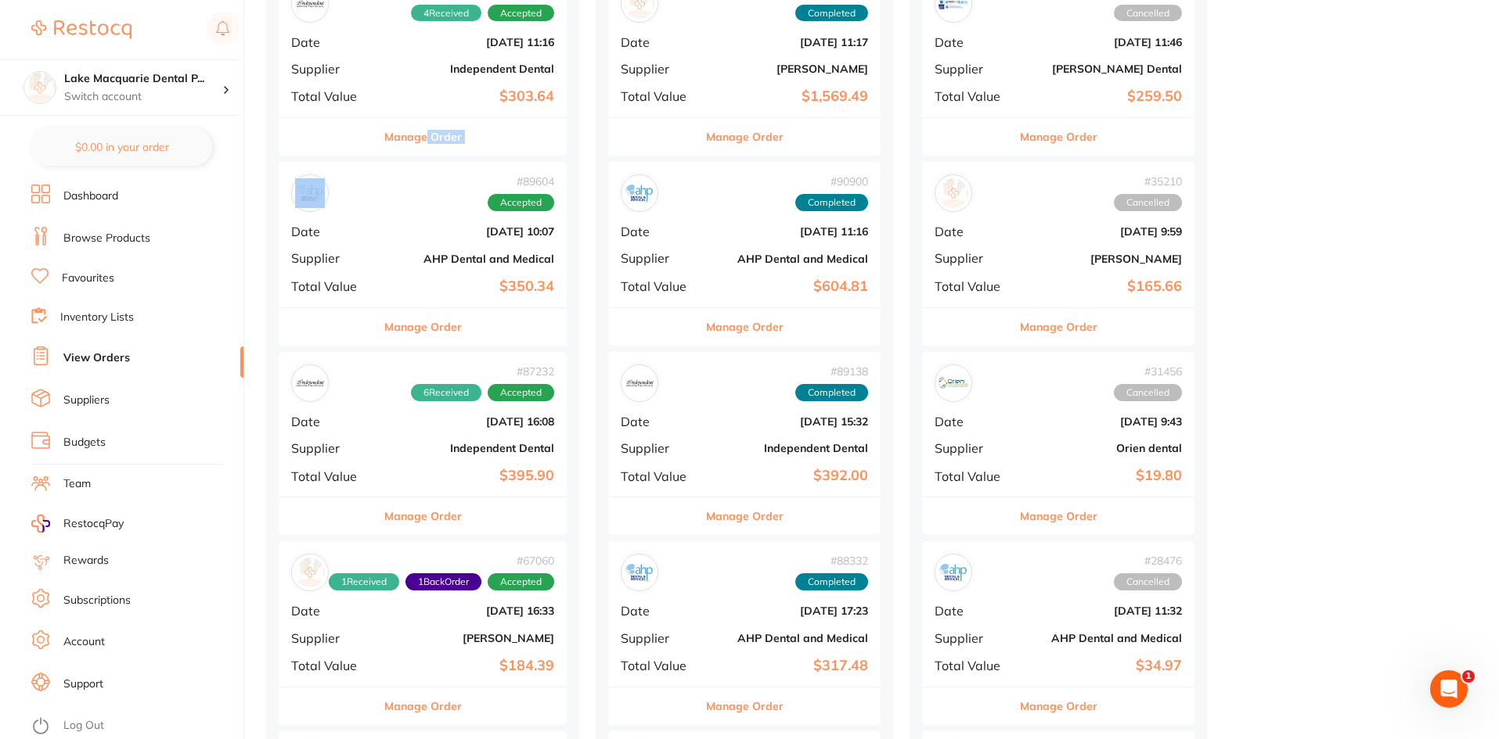
click at [448, 513] on button "Manage Order" at bounding box center [422, 517] width 77 height 38
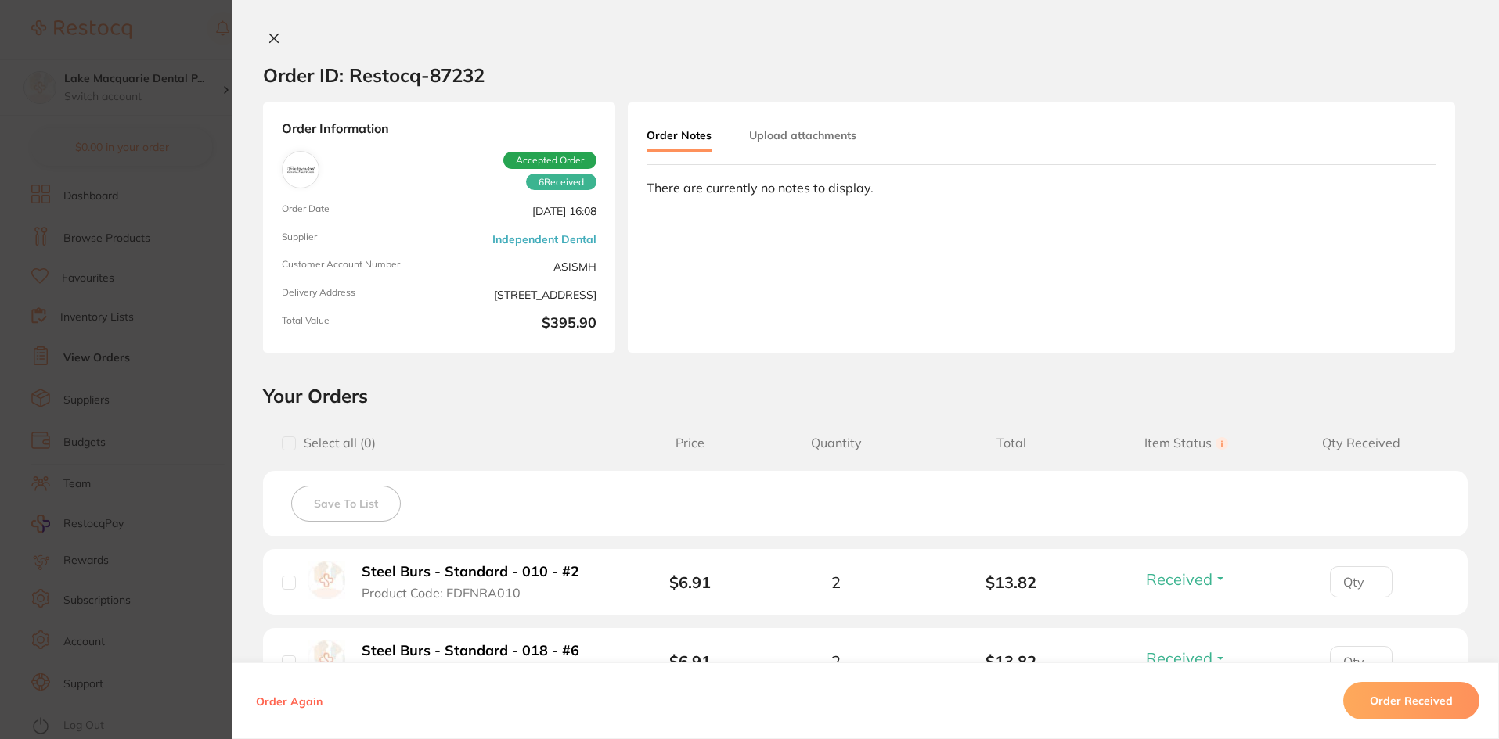
click at [267, 28] on div "Order ID: Restocq- 87232 Order Information 6 Received Accepted Order Order Date…" at bounding box center [865, 369] width 1267 height 739
click at [267, 46] on button at bounding box center [274, 39] width 22 height 16
